Goal: Manage account settings

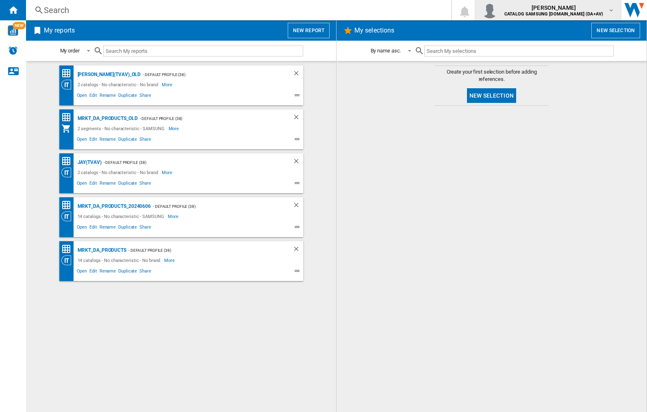
click at [498, 10] on img "button" at bounding box center [490, 10] width 16 height 16
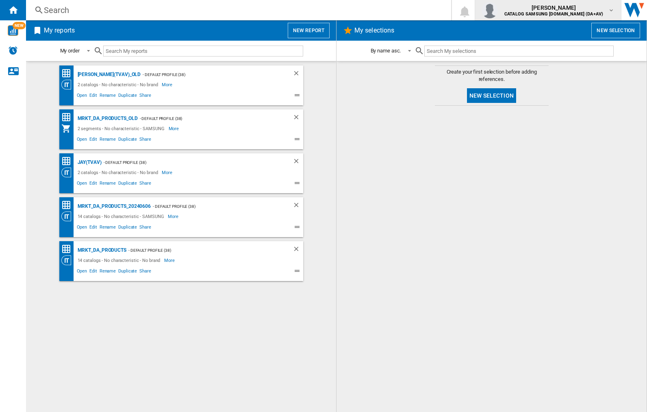
click at [498, 10] on img "button" at bounding box center [490, 10] width 16 height 16
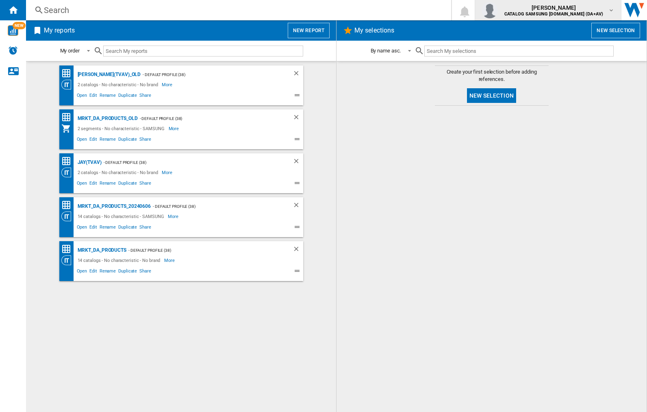
click at [498, 10] on img "button" at bounding box center [490, 10] width 16 height 16
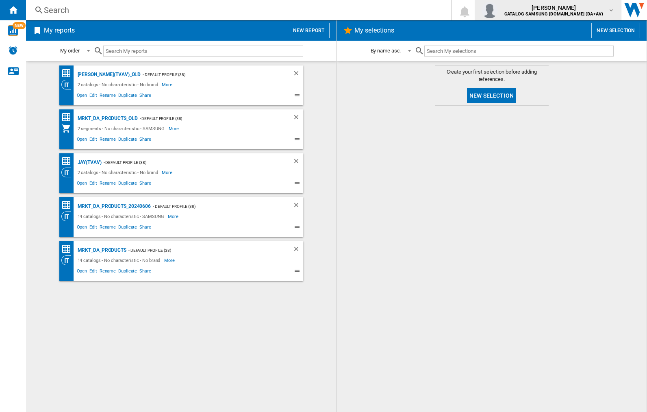
click at [498, 10] on img "button" at bounding box center [490, 10] width 16 height 16
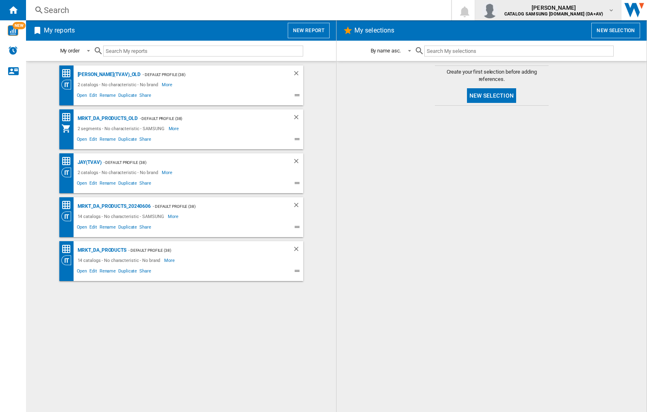
click at [498, 10] on img "button" at bounding box center [490, 10] width 16 height 16
